Goal: Transaction & Acquisition: Book appointment/travel/reservation

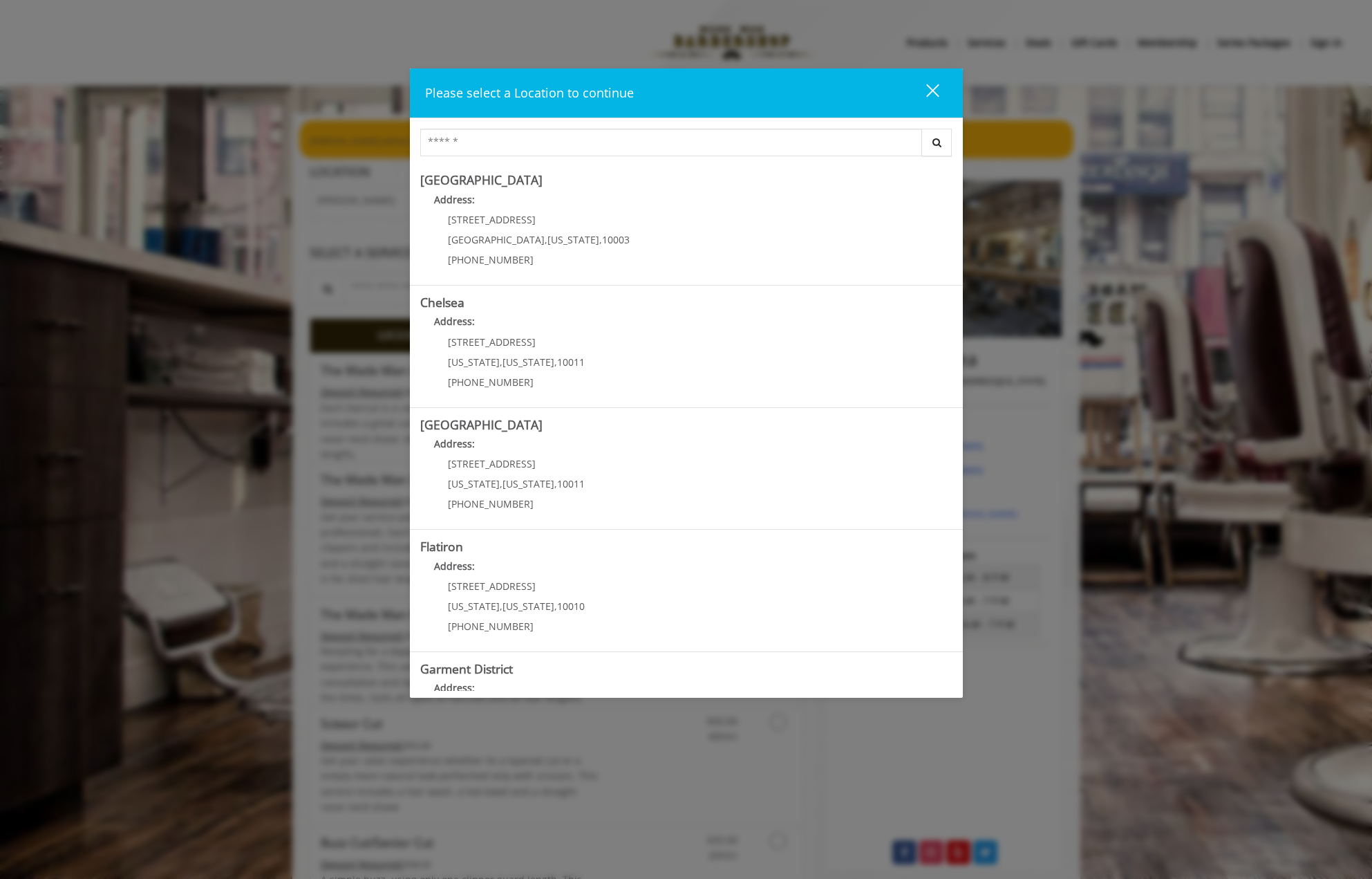
click at [929, 86] on div "close dialog" at bounding box center [931, 90] width 13 height 13
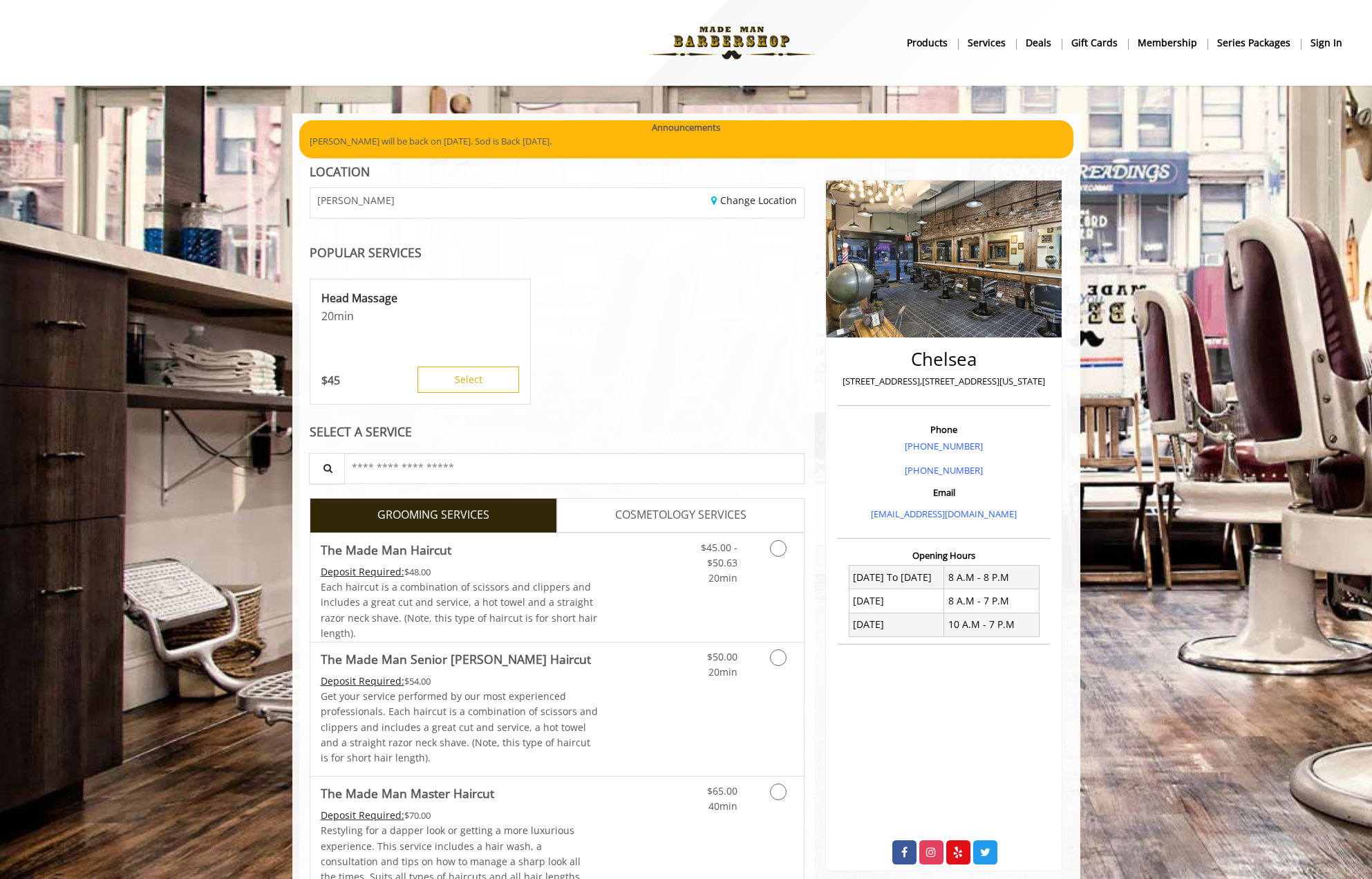
click at [1331, 43] on b "sign in" at bounding box center [1326, 42] width 32 height 15
click at [734, 201] on link "Change Location" at bounding box center [753, 200] width 85 height 13
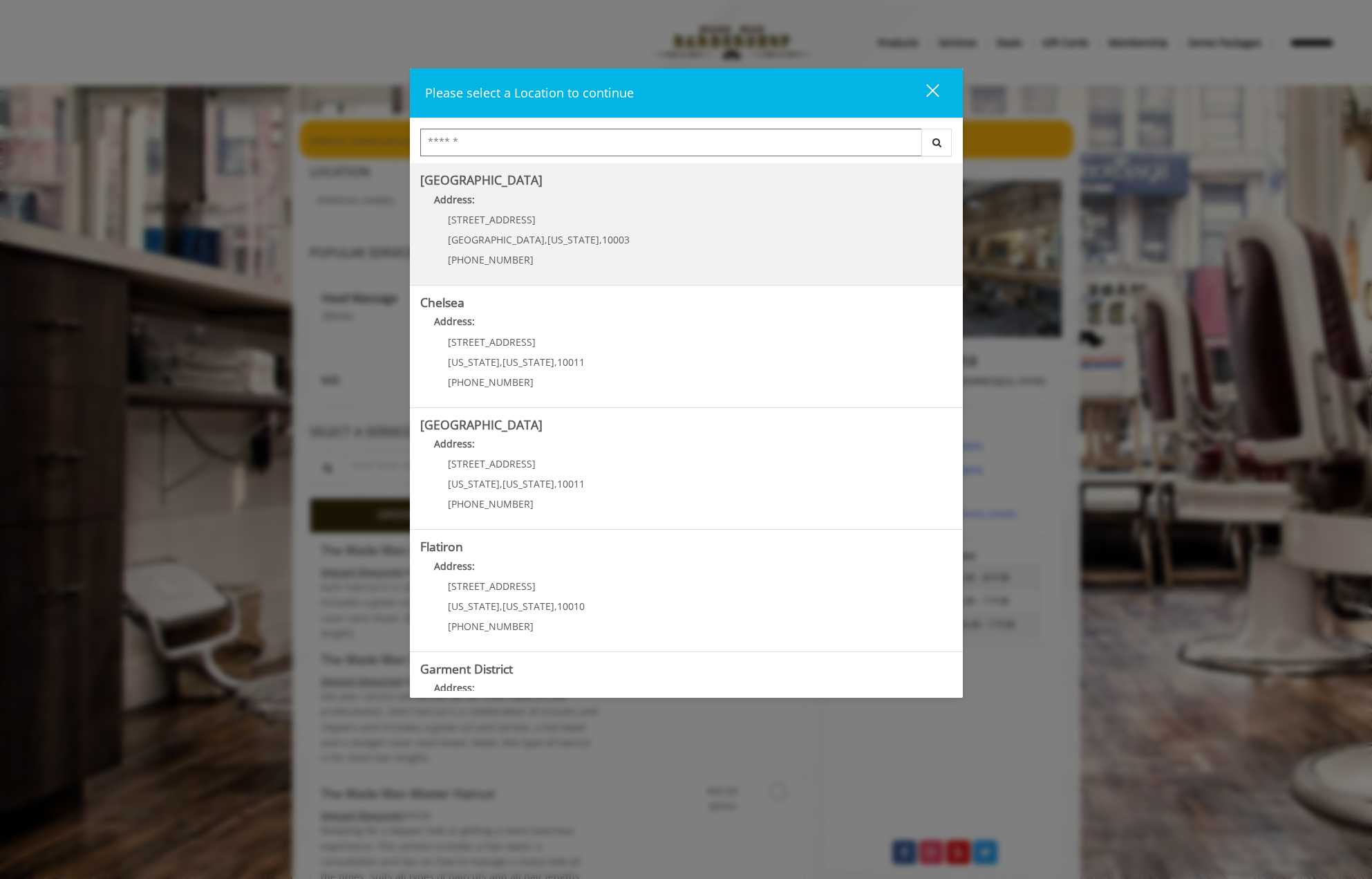
scroll to position [83, 0]
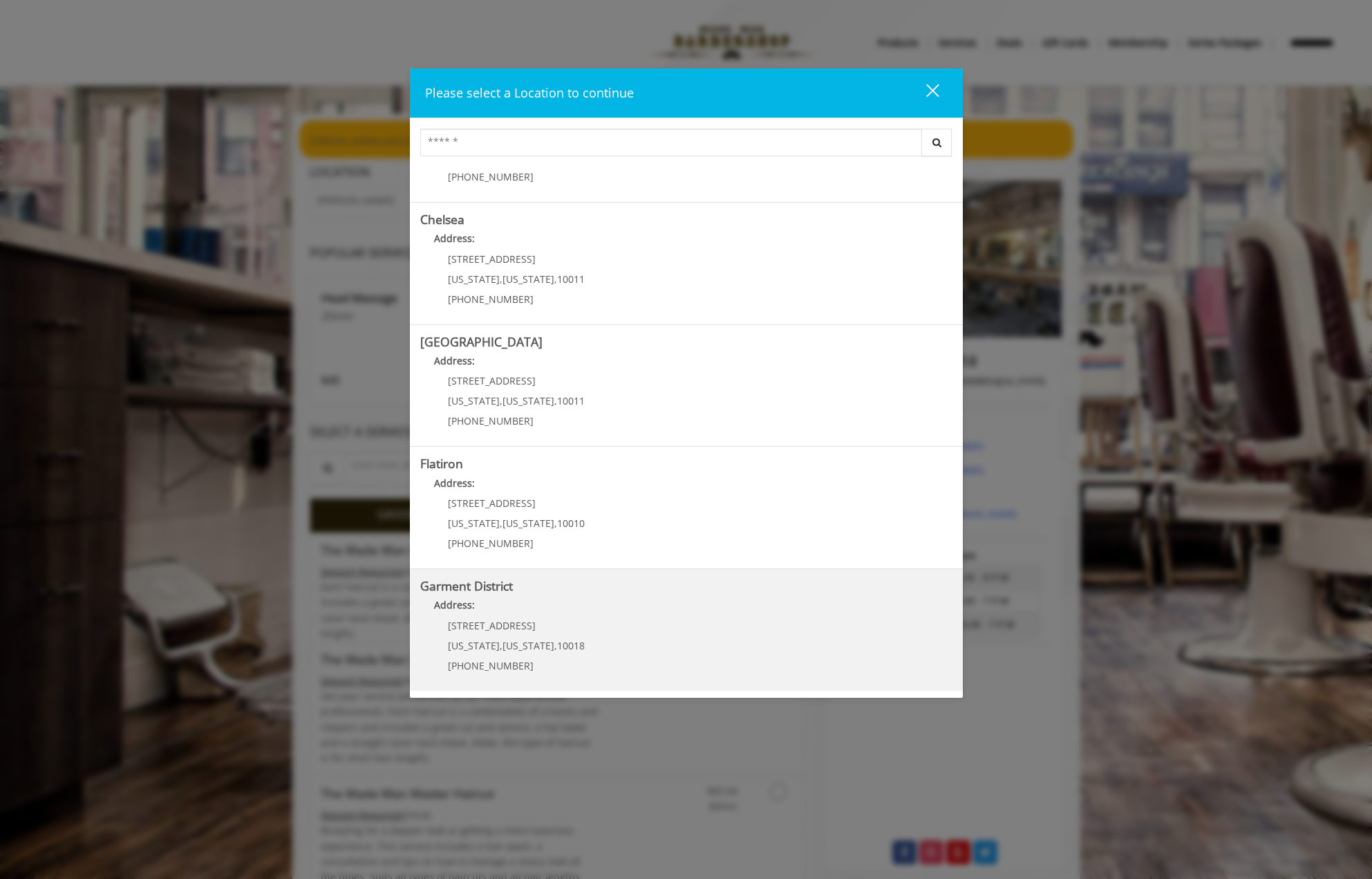
click at [628, 612] on District "Address:" at bounding box center [686, 608] width 532 height 22
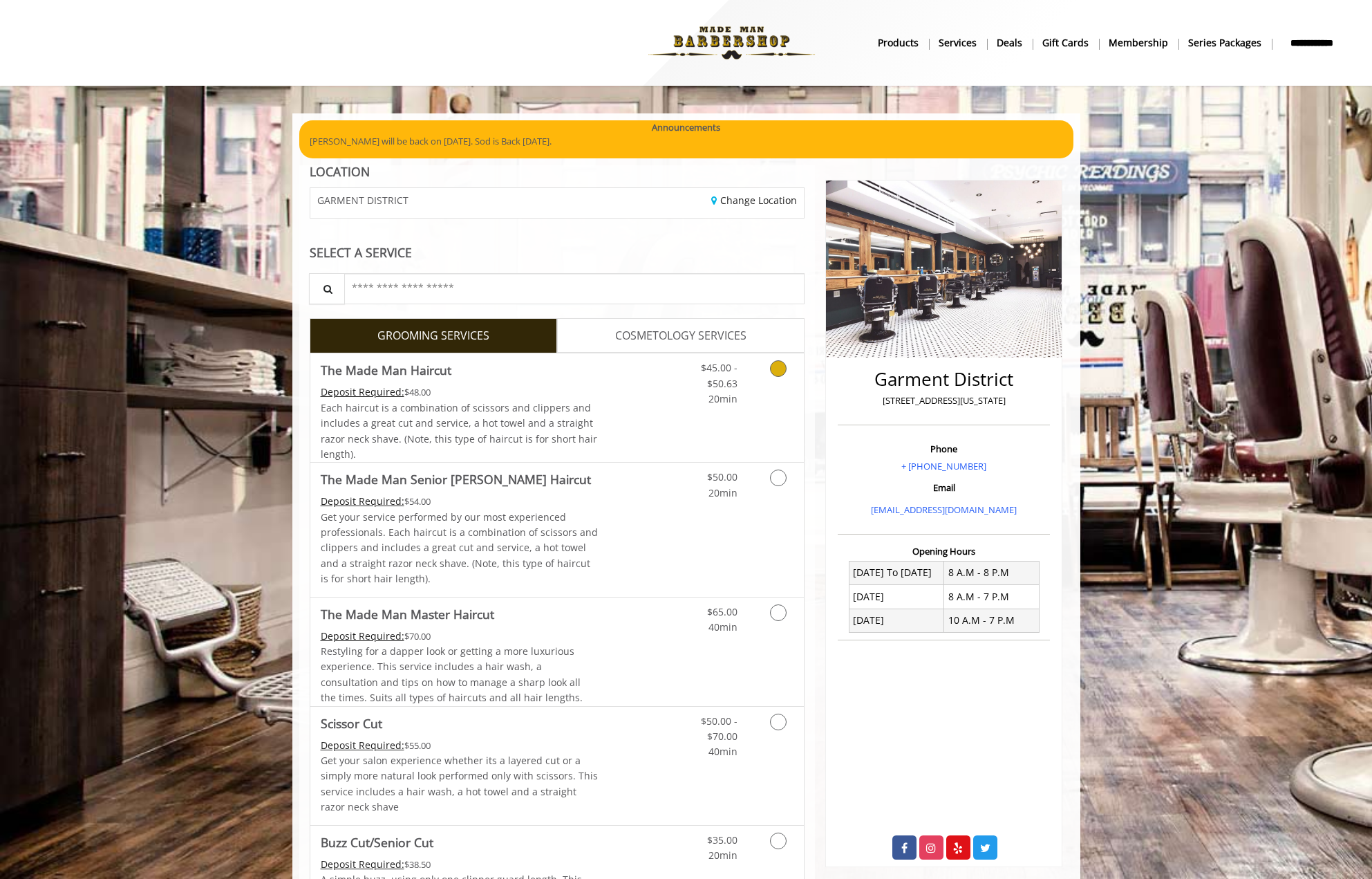
click at [649, 417] on link "Discounted Price" at bounding box center [639, 407] width 82 height 108
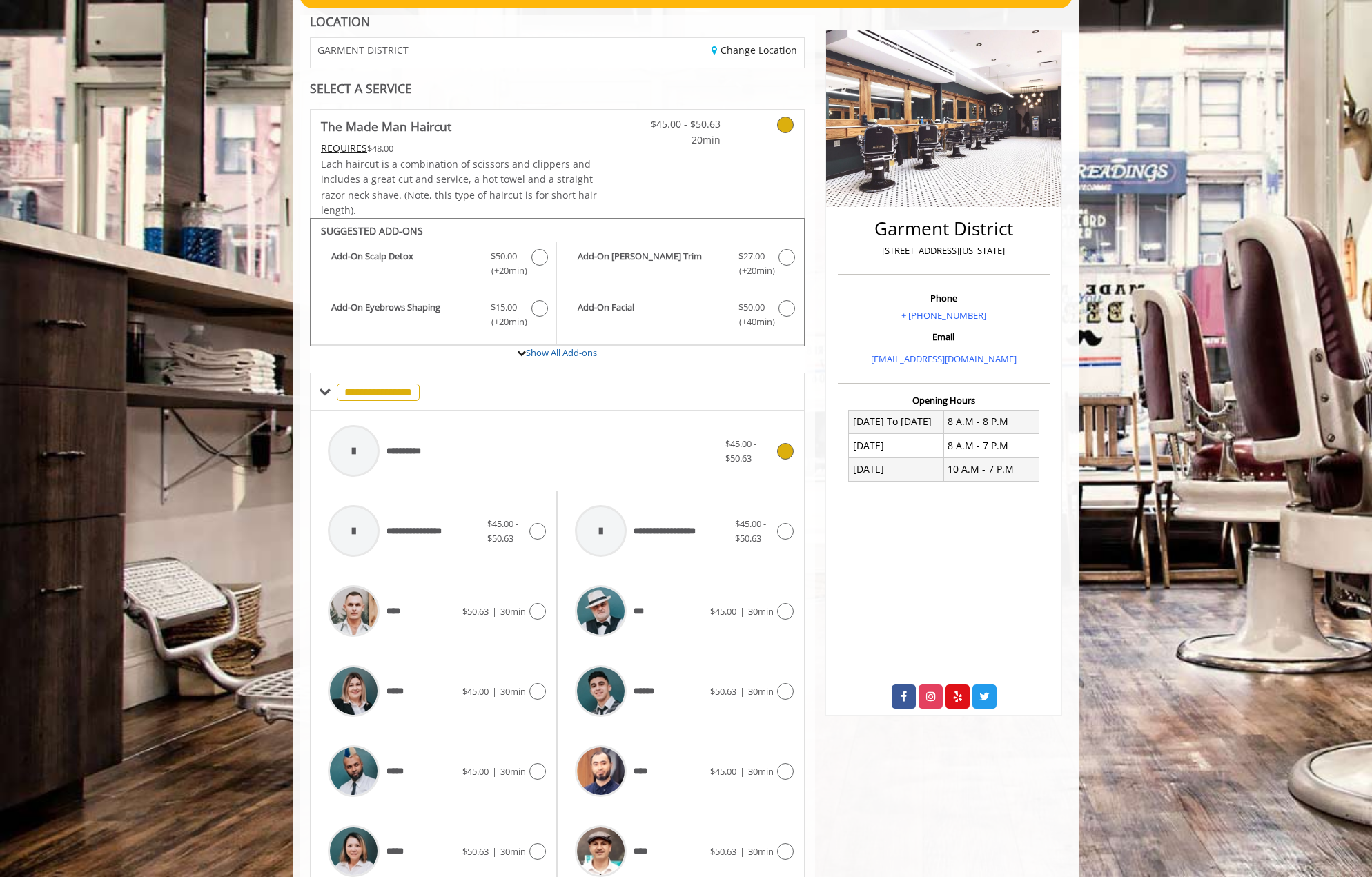
scroll to position [293, 0]
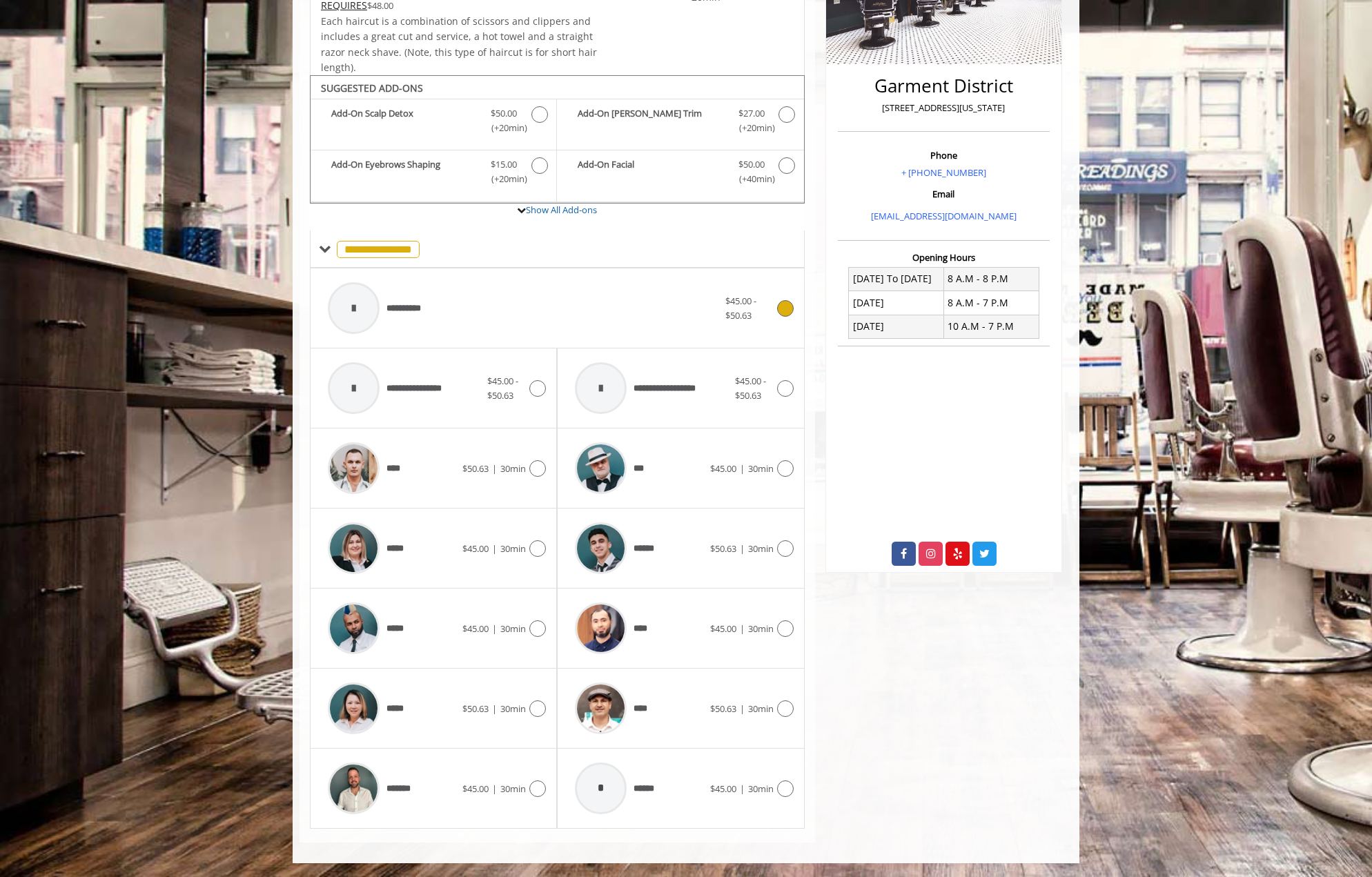
click at [508, 309] on div "**********" at bounding box center [523, 308] width 405 height 66
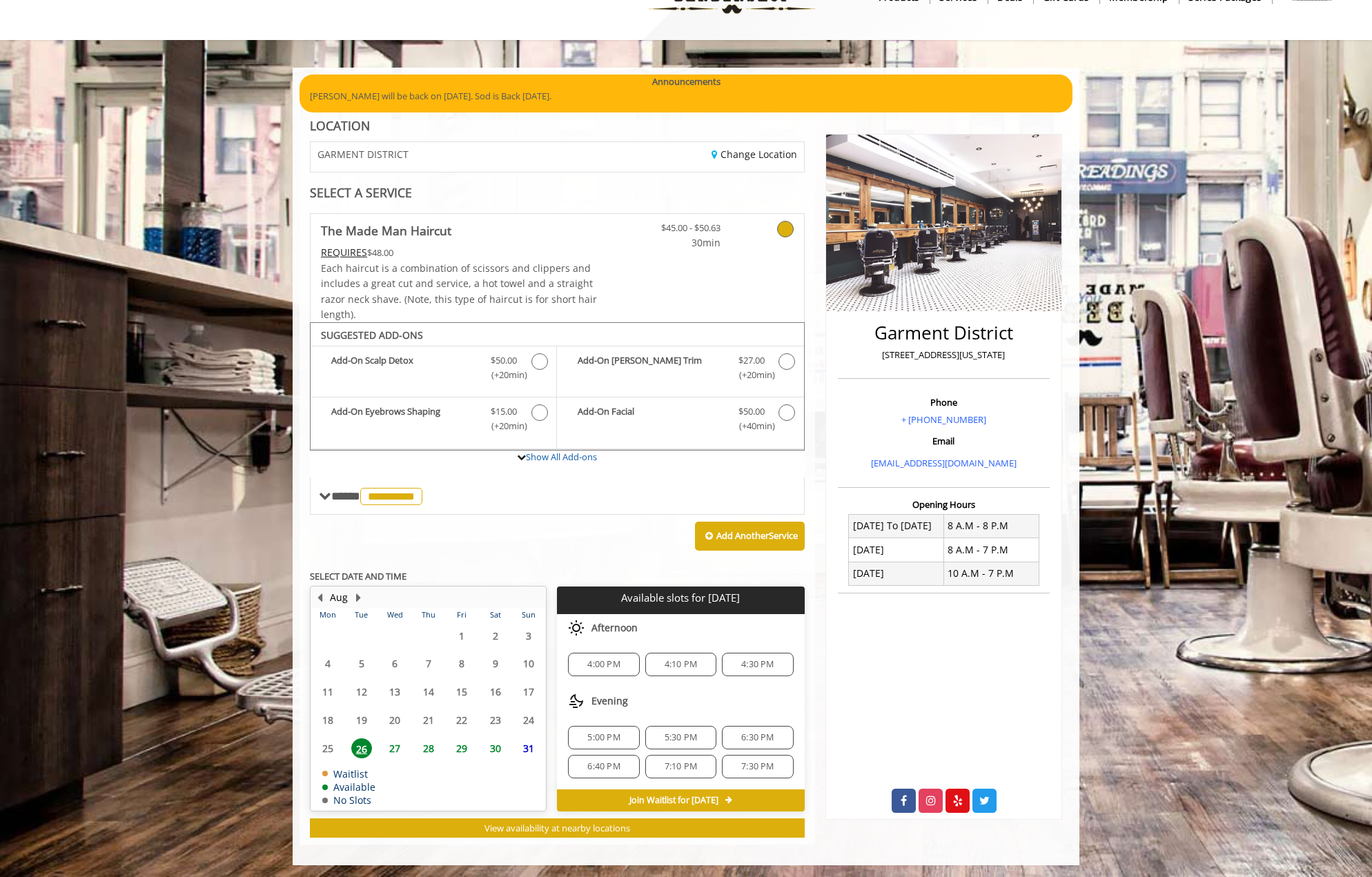
scroll to position [48, 0]
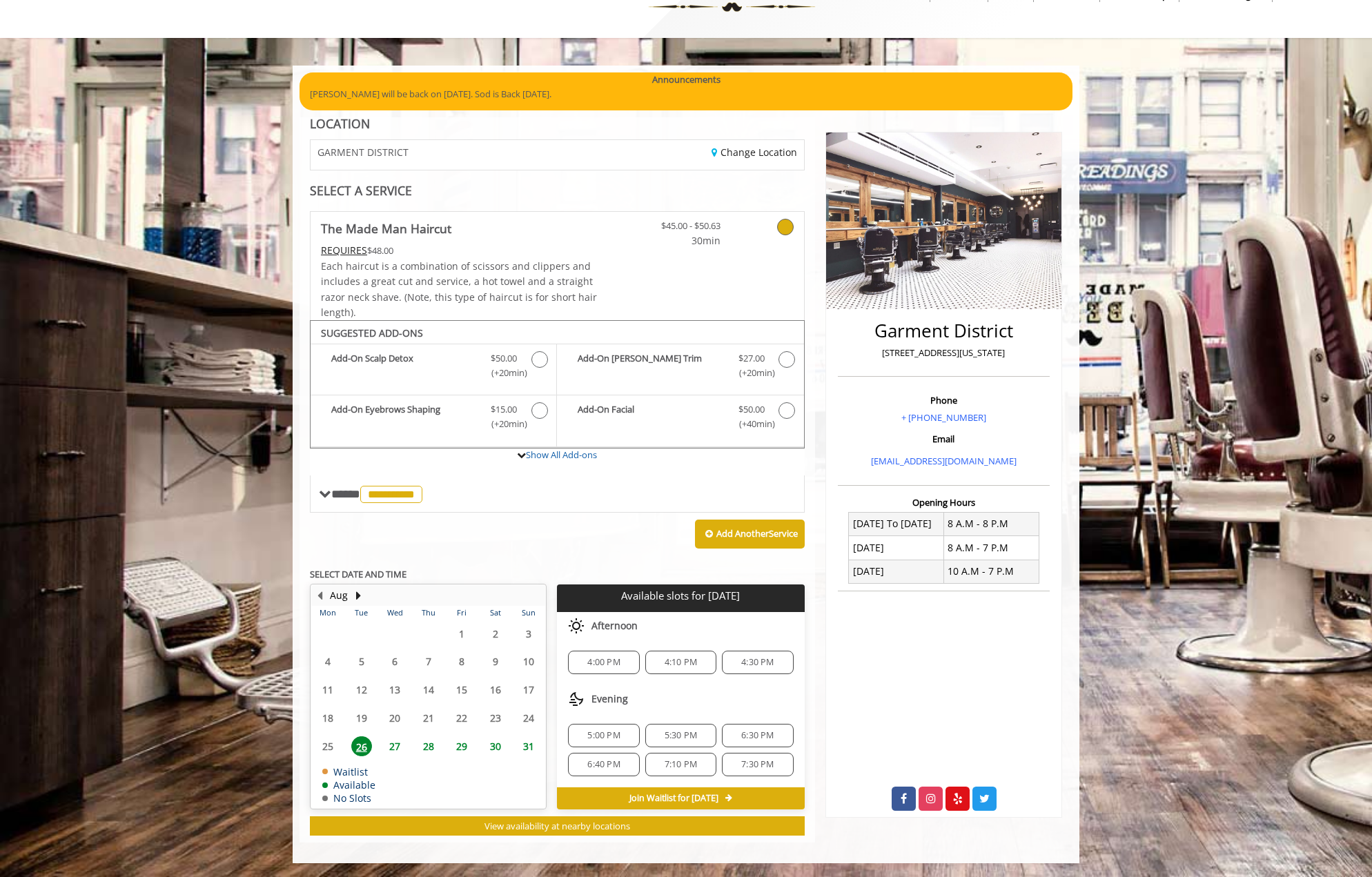
click at [427, 744] on span "28" at bounding box center [428, 746] width 21 height 20
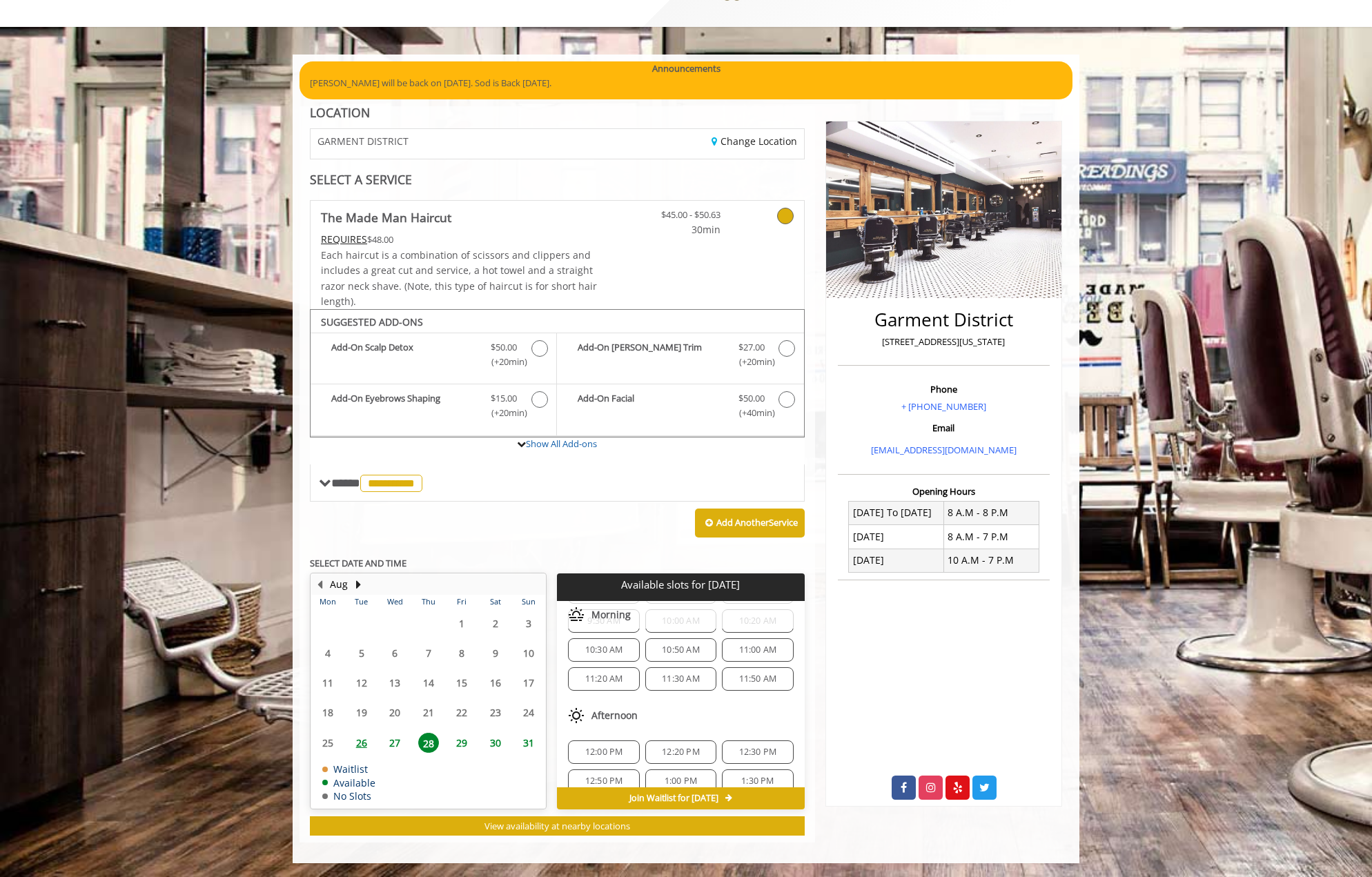
scroll to position [49, 0]
click at [683, 690] on span "11:30 AM" at bounding box center [680, 689] width 38 height 11
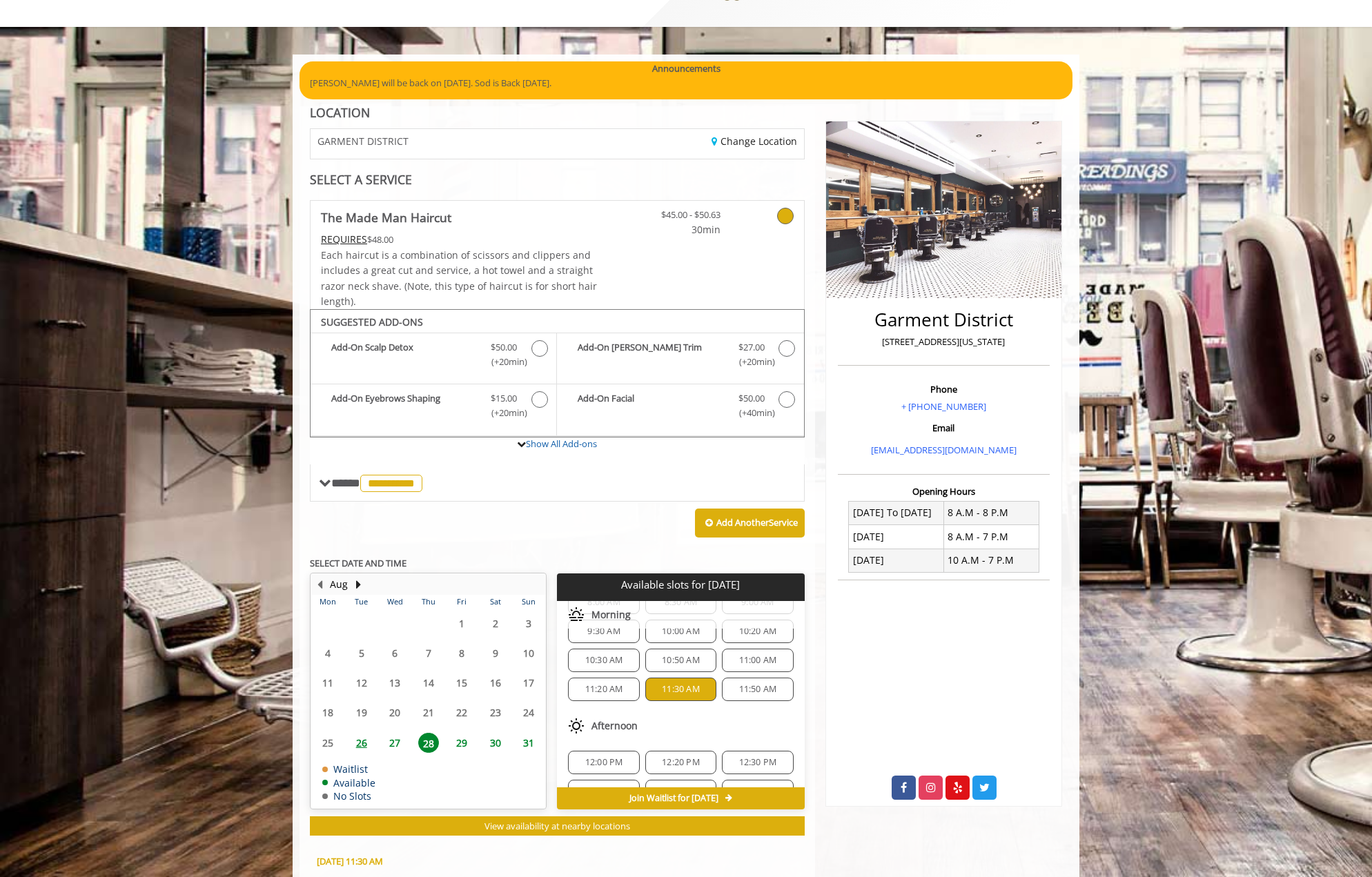
scroll to position [309, 0]
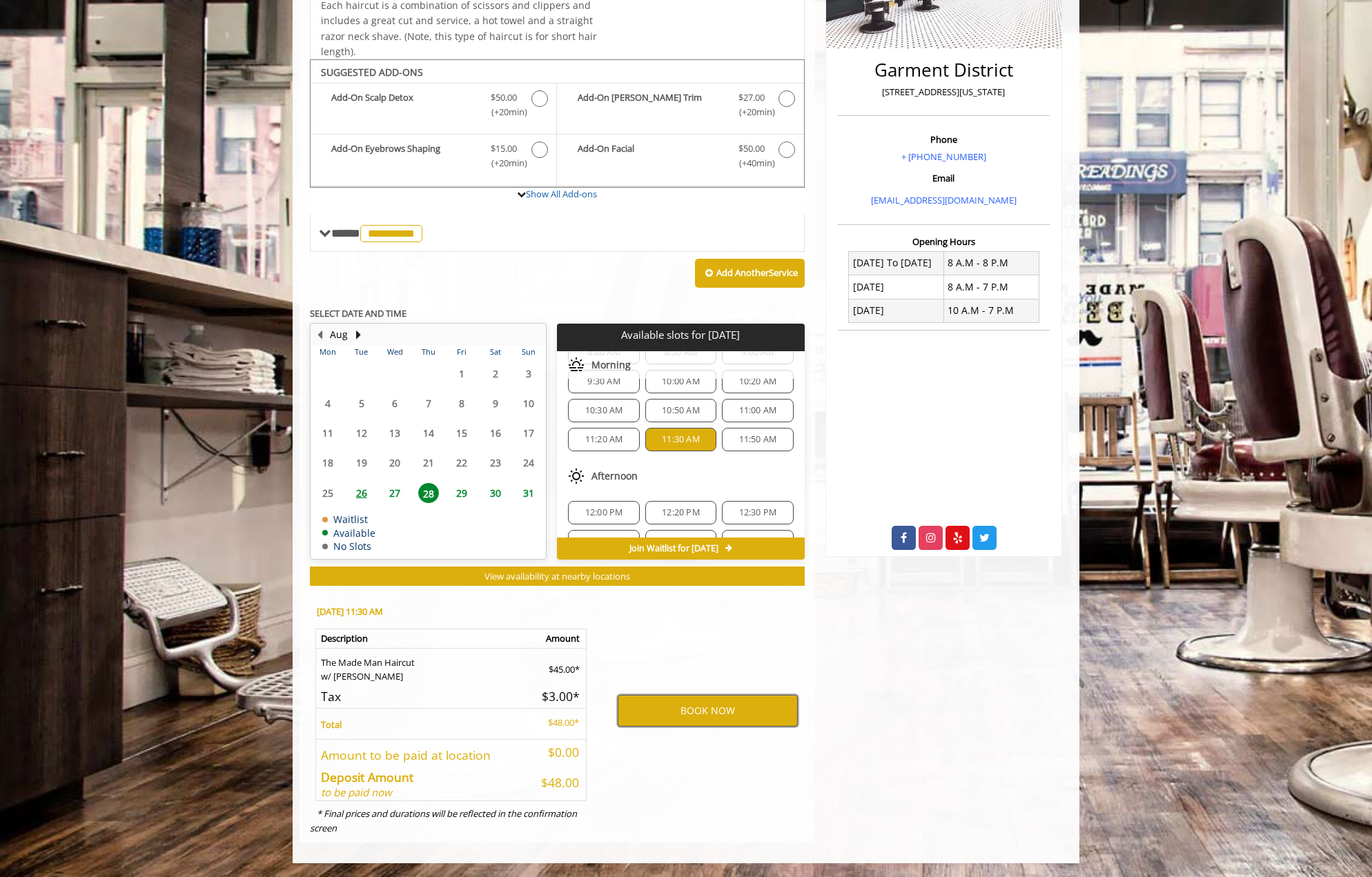
click at [703, 712] on button "BOOK NOW" at bounding box center [707, 711] width 180 height 32
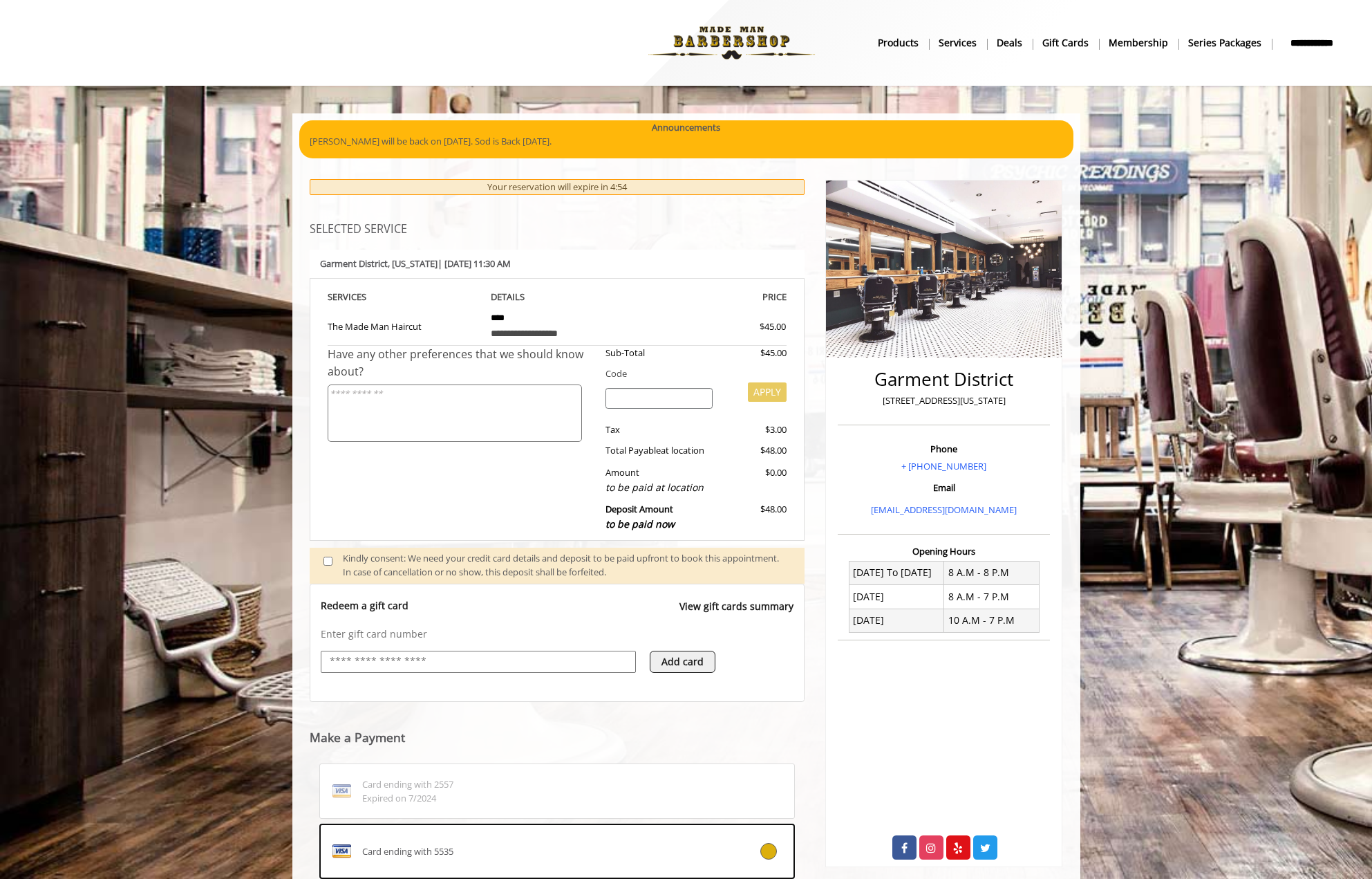
scroll to position [175, 0]
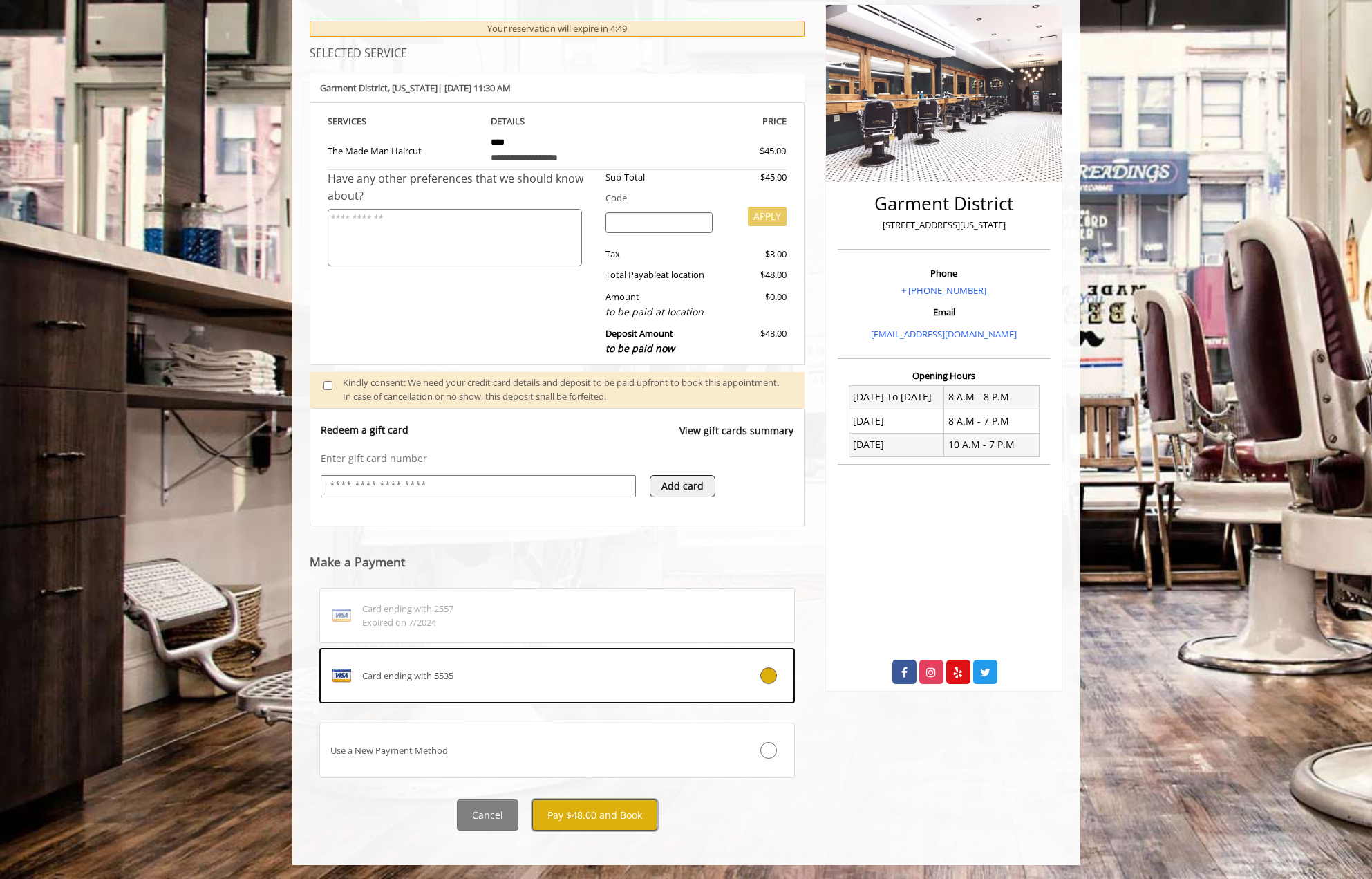
click at [597, 822] on button "Pay $48.00 and Book" at bounding box center [595, 815] width 125 height 31
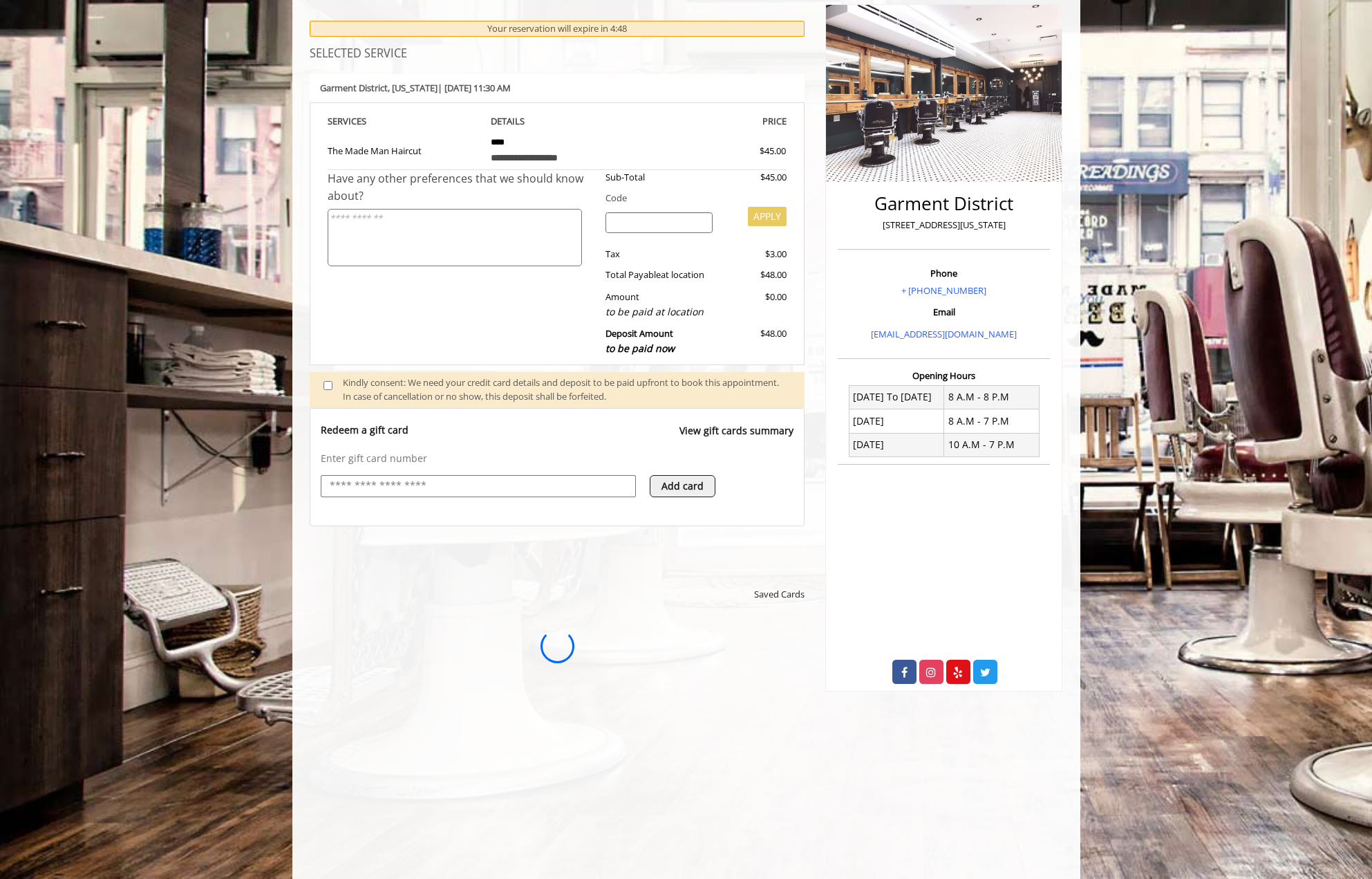
scroll to position [0, 0]
